Goal: Register for event/course

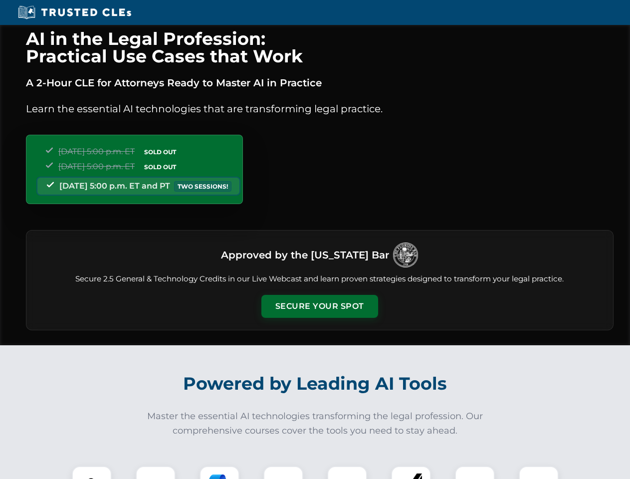
click at [319, 306] on button "Secure Your Spot" at bounding box center [320, 306] width 117 height 23
click at [92, 473] on img at bounding box center [91, 486] width 29 height 29
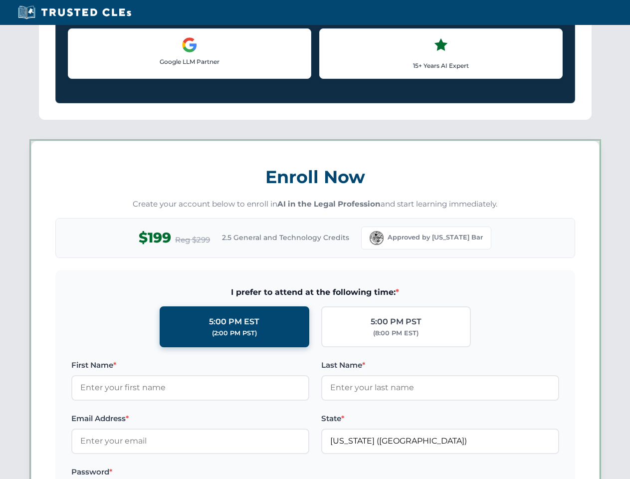
click at [220, 473] on label "Password *" at bounding box center [190, 472] width 238 height 12
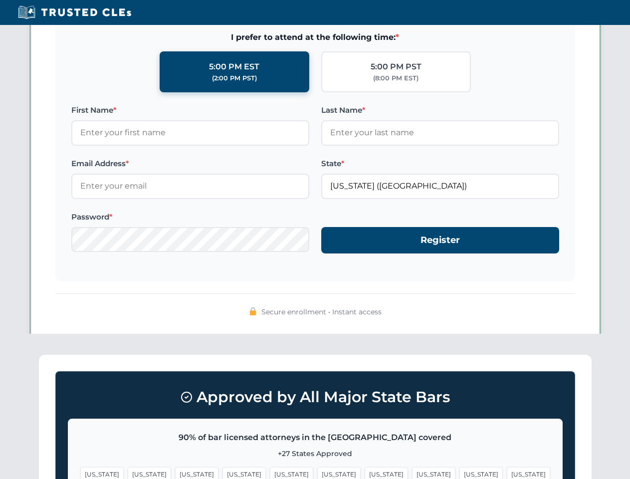
click at [460, 473] on span "[US_STATE]" at bounding box center [481, 474] width 43 height 14
